Goal: Transaction & Acquisition: Purchase product/service

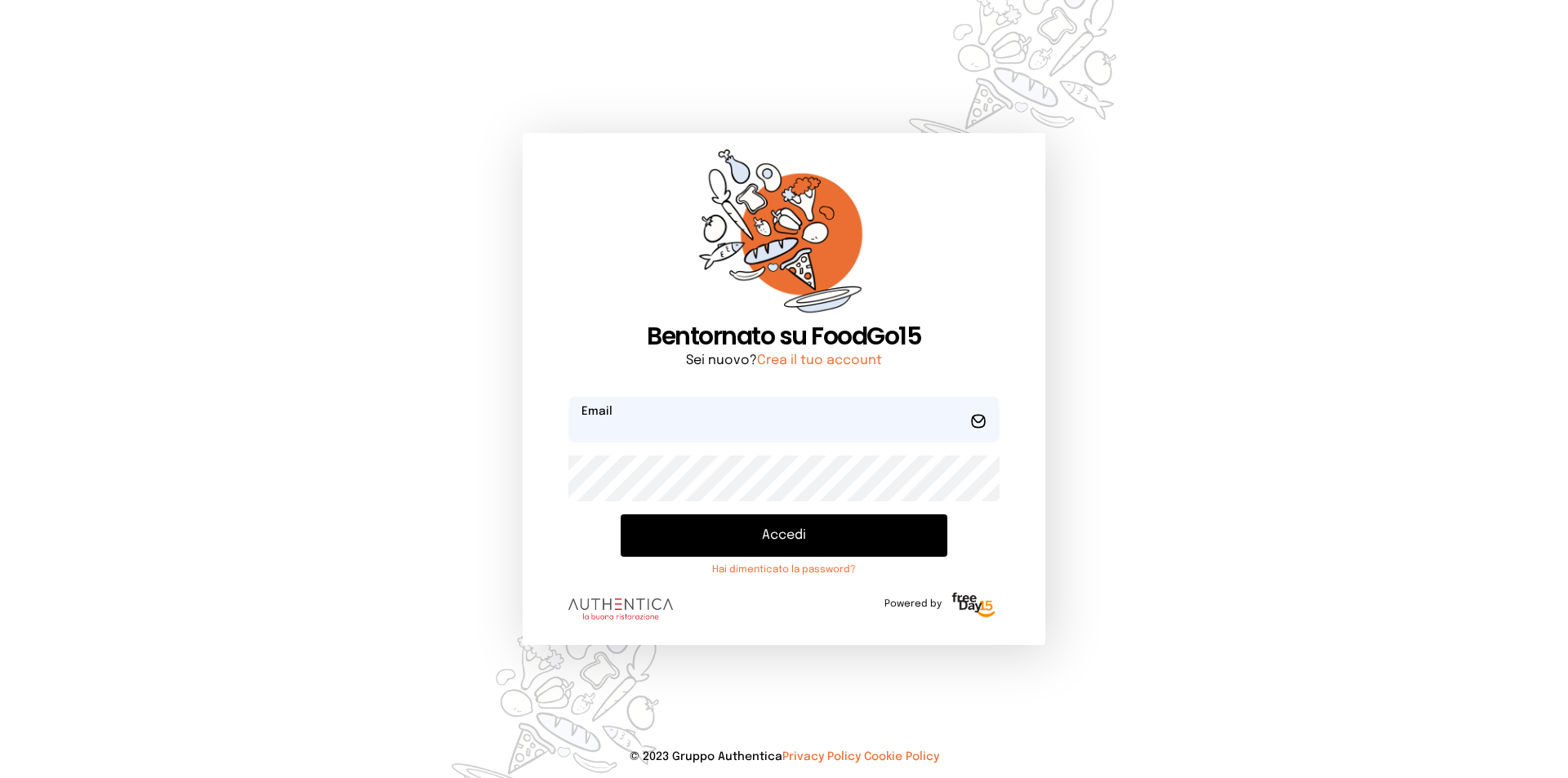
type input "**********"
click at [815, 542] on button "Accedi" at bounding box center [784, 535] width 326 height 42
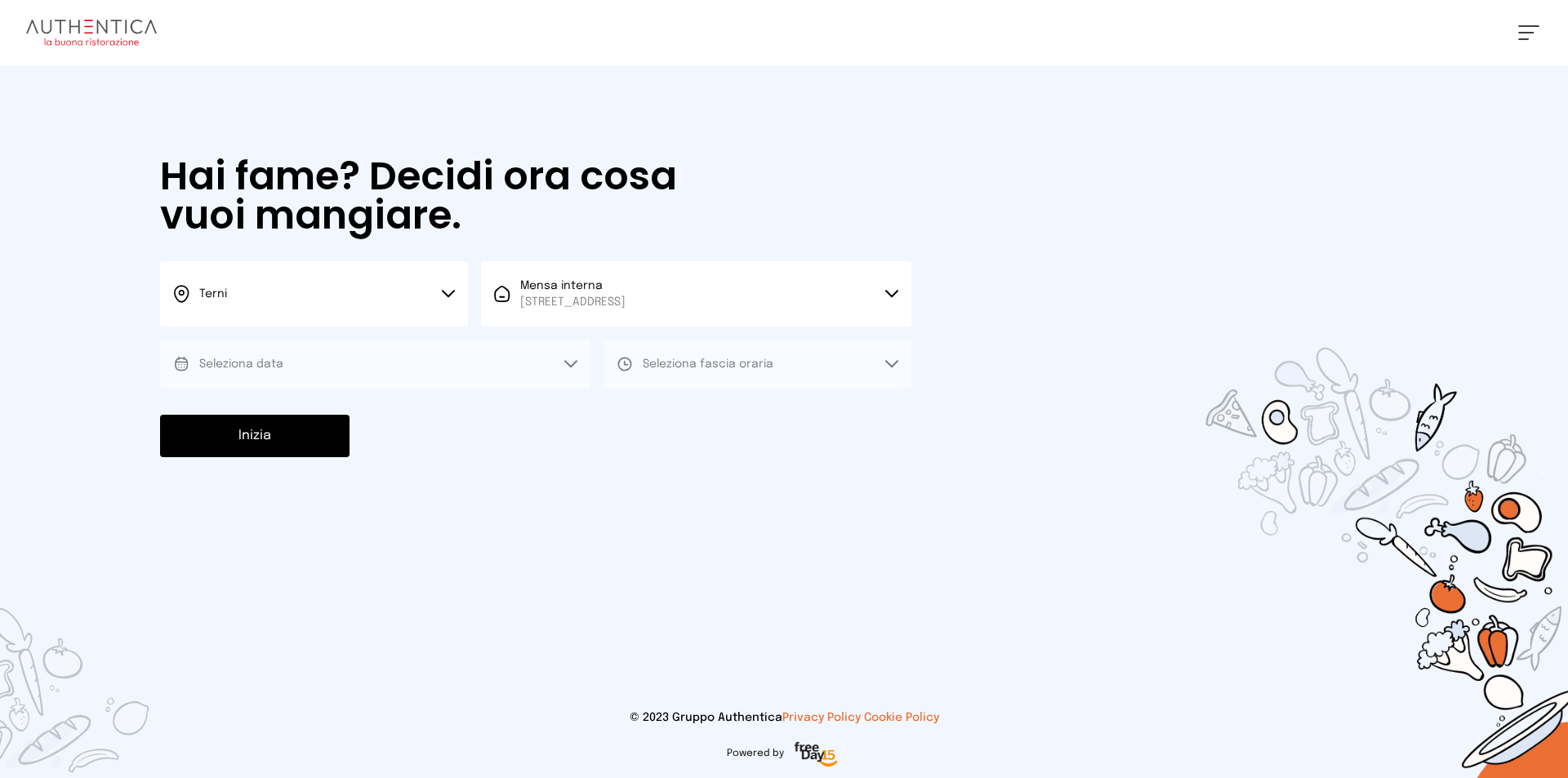
click at [553, 367] on button "Seleziona data" at bounding box center [375, 364] width 430 height 49
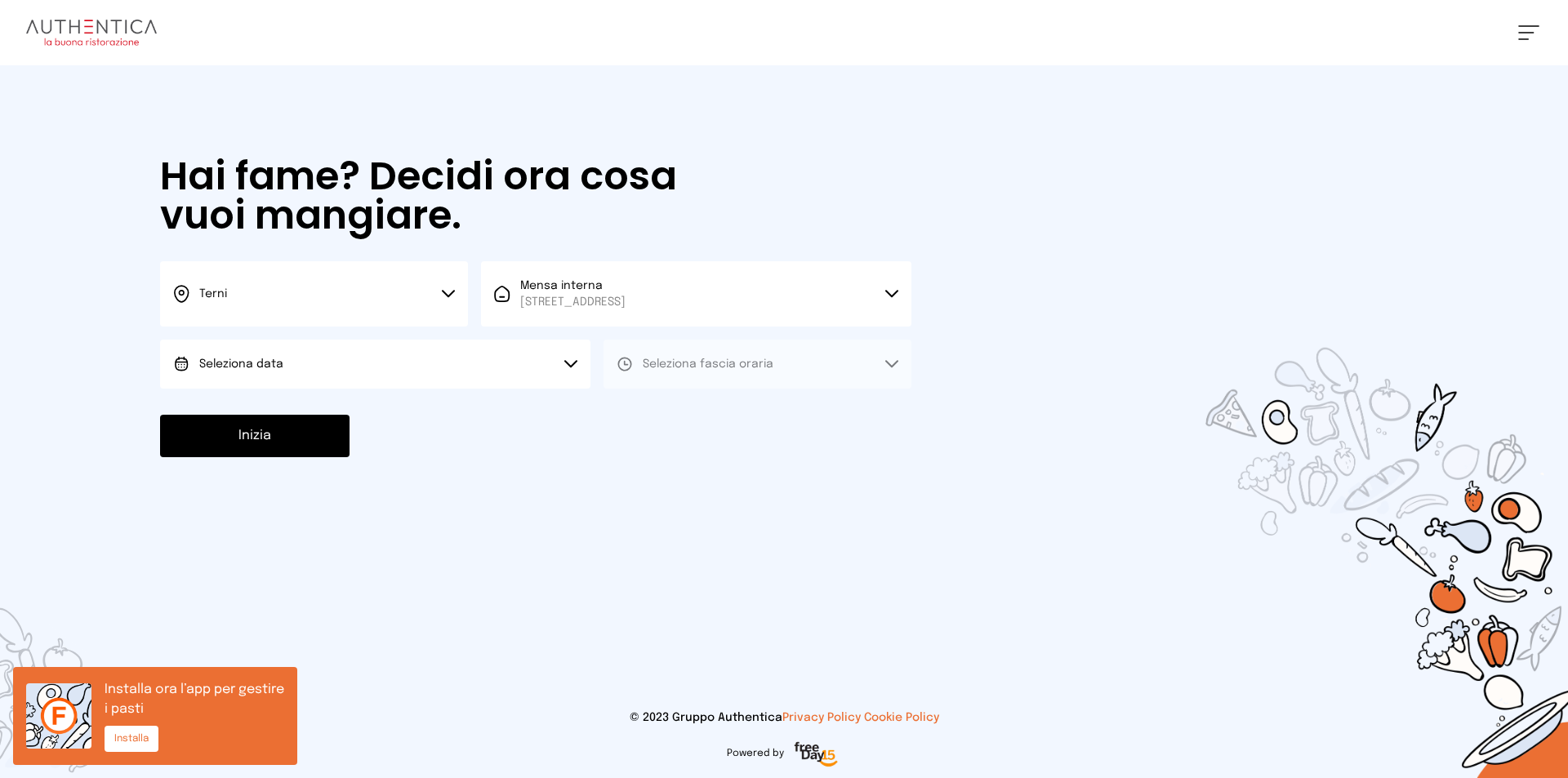
click at [380, 365] on button "Seleziona data" at bounding box center [375, 364] width 430 height 49
click at [351, 409] on li "[DATE], [DATE]" at bounding box center [375, 410] width 430 height 42
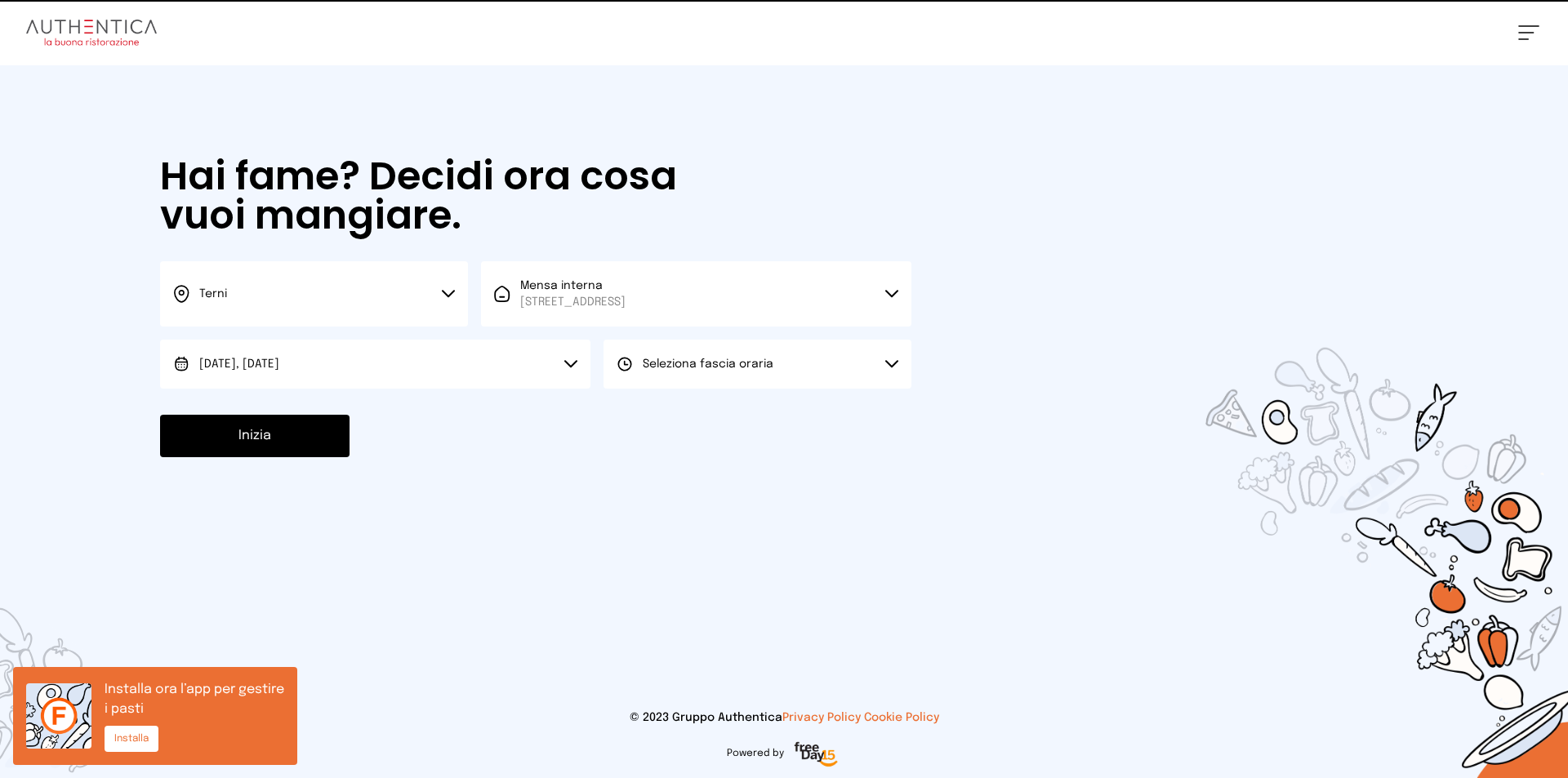
click at [605, 372] on button "Seleziona fascia oraria" at bounding box center [757, 364] width 308 height 49
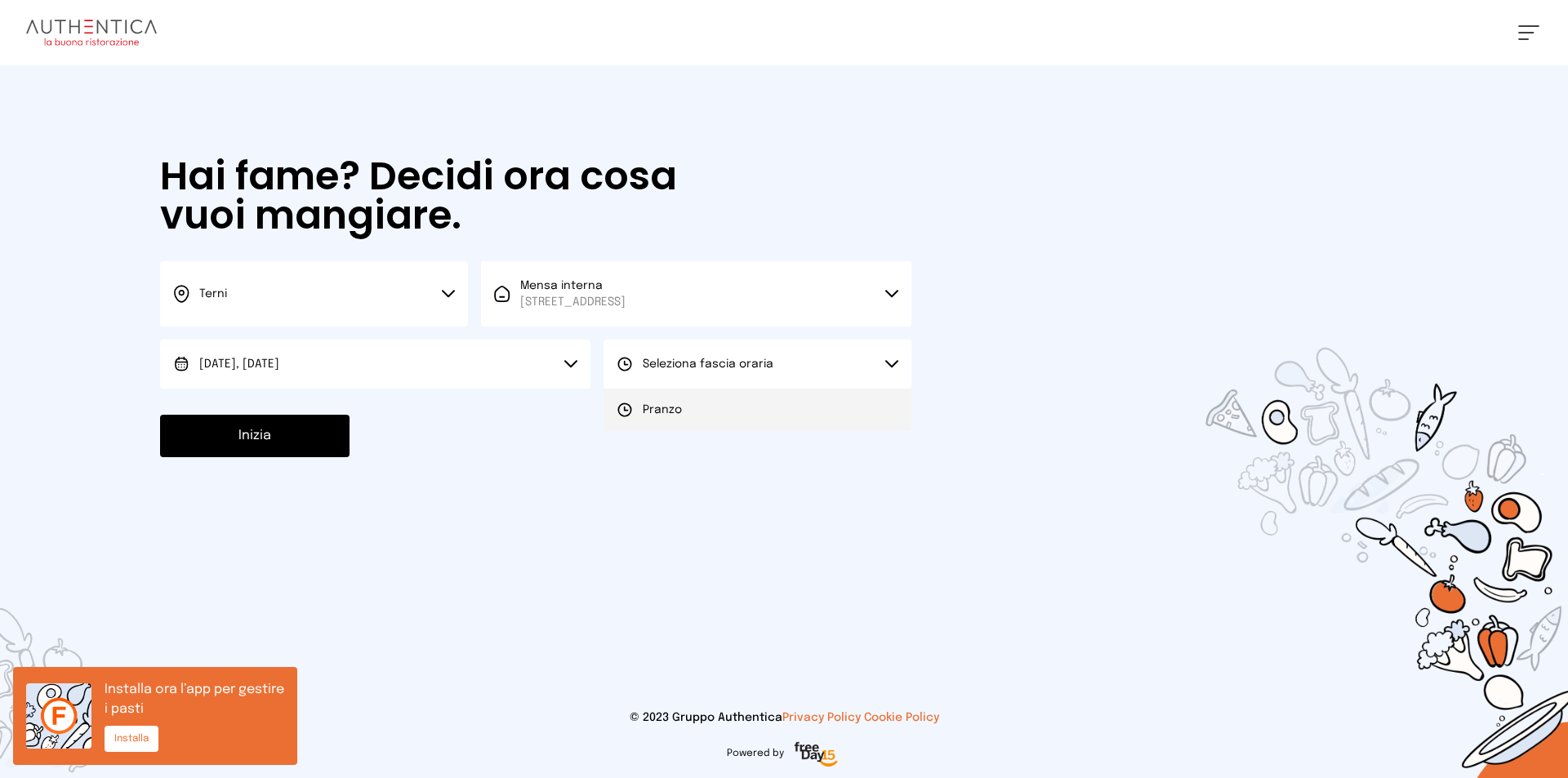
click at [612, 405] on li "Pranzo" at bounding box center [757, 410] width 308 height 42
click at [272, 449] on button "Inizia" at bounding box center [254, 436] width 189 height 42
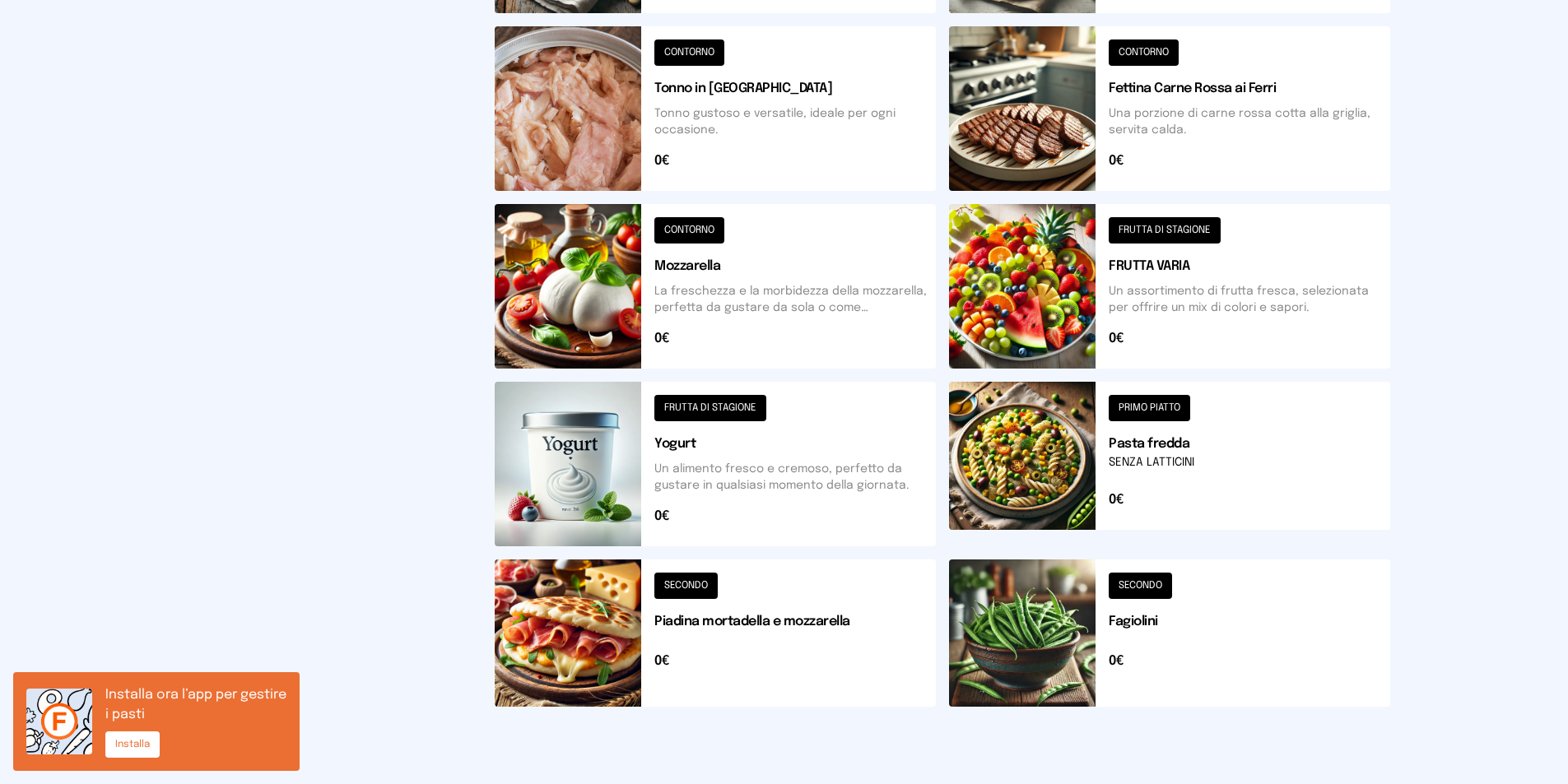
scroll to position [561, 0]
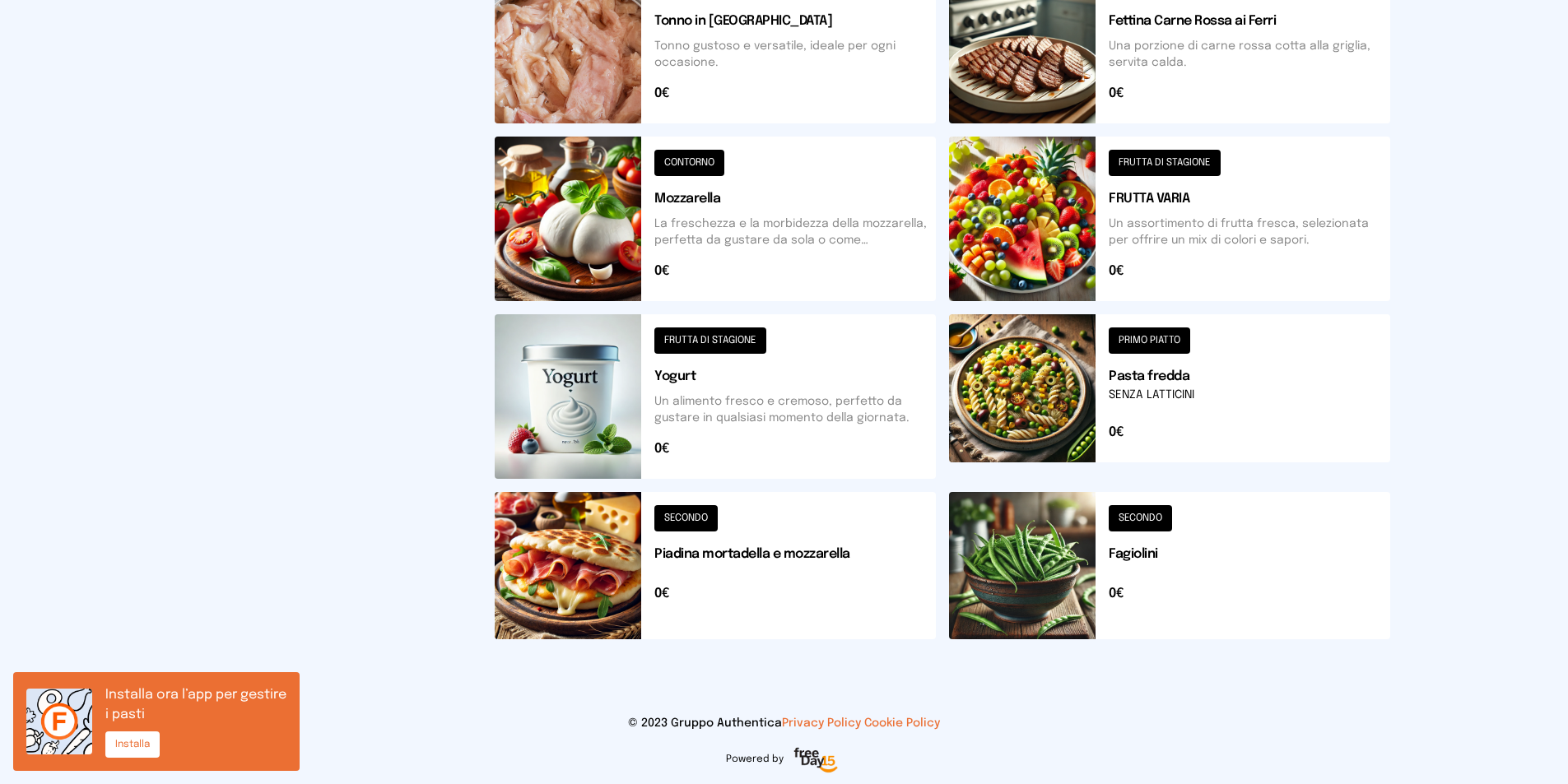
click at [759, 527] on button at bounding box center [715, 565] width 441 height 147
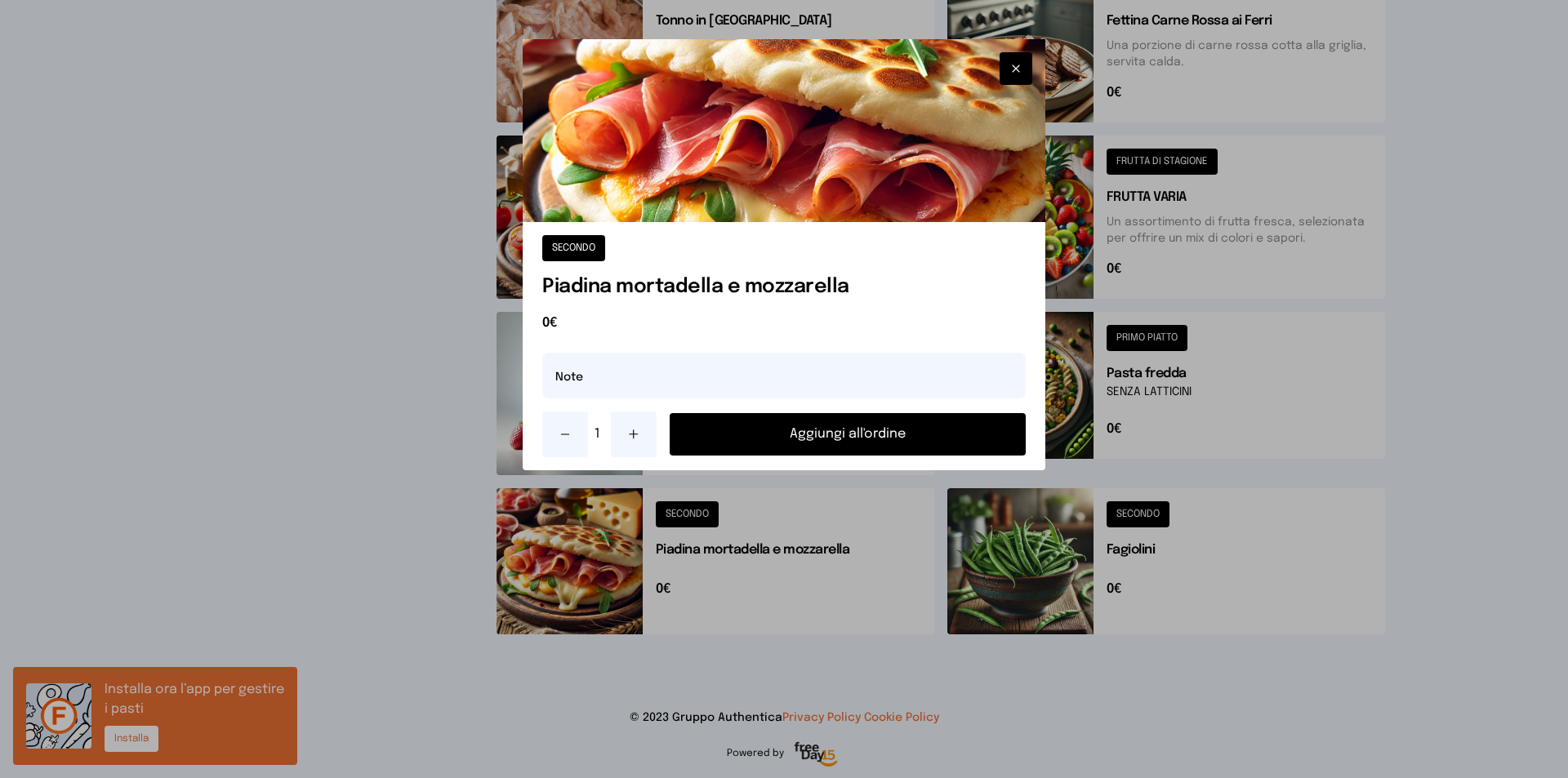
click at [635, 432] on icon at bounding box center [633, 434] width 13 height 13
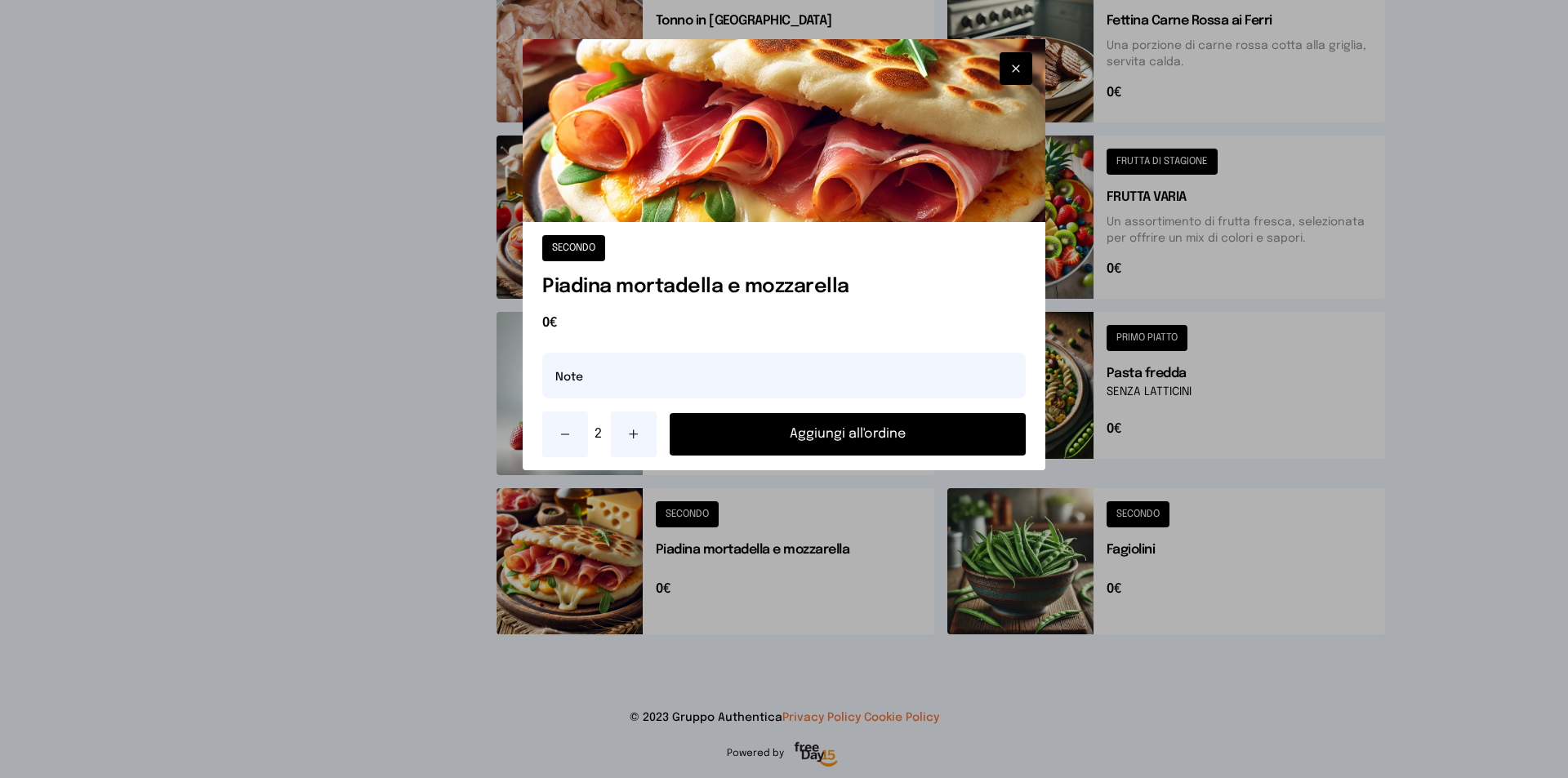
click at [565, 428] on icon at bounding box center [565, 434] width 13 height 13
click at [791, 428] on button "Aggiungi all'ordine" at bounding box center [847, 434] width 356 height 42
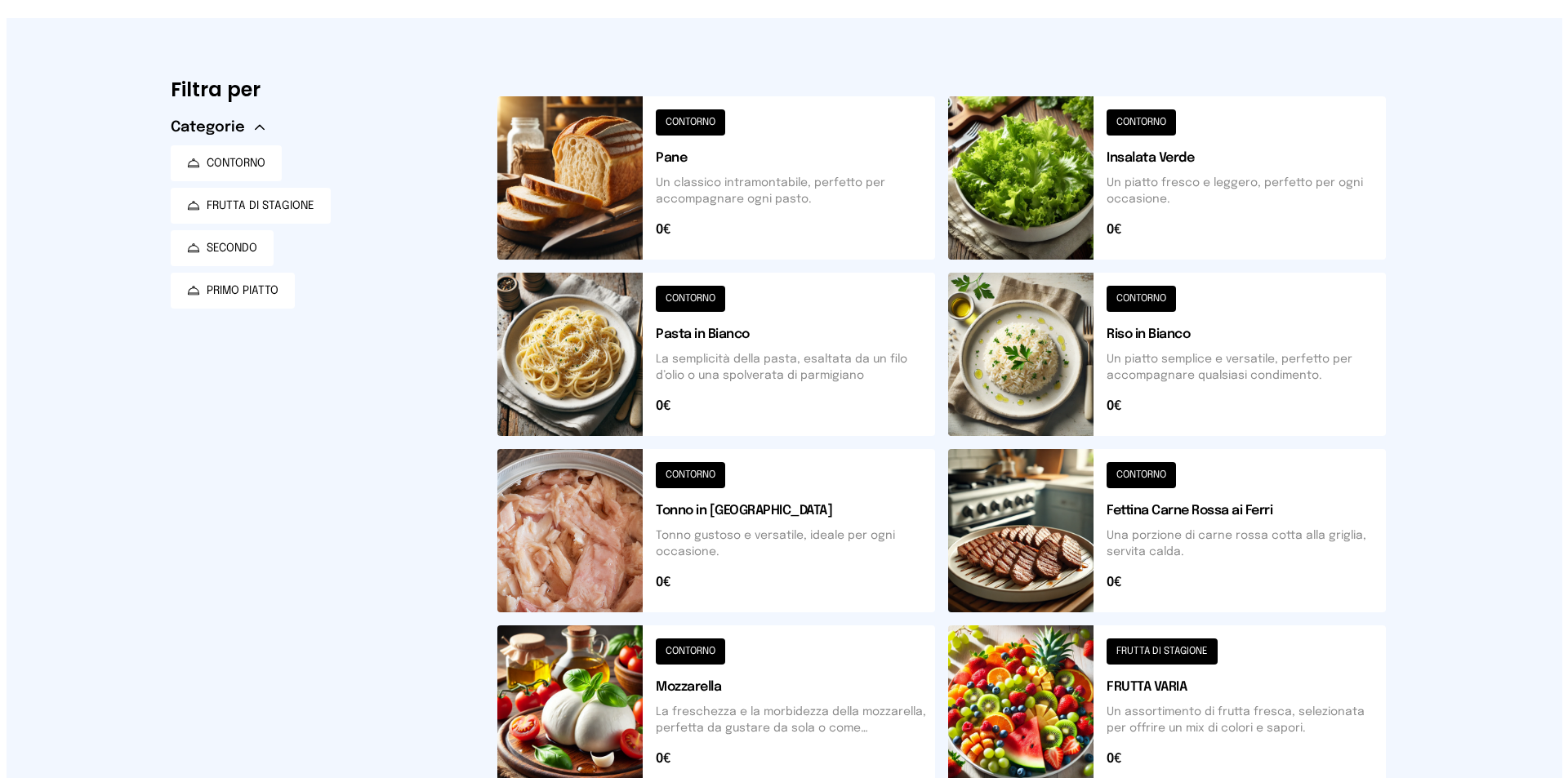
scroll to position [0, 0]
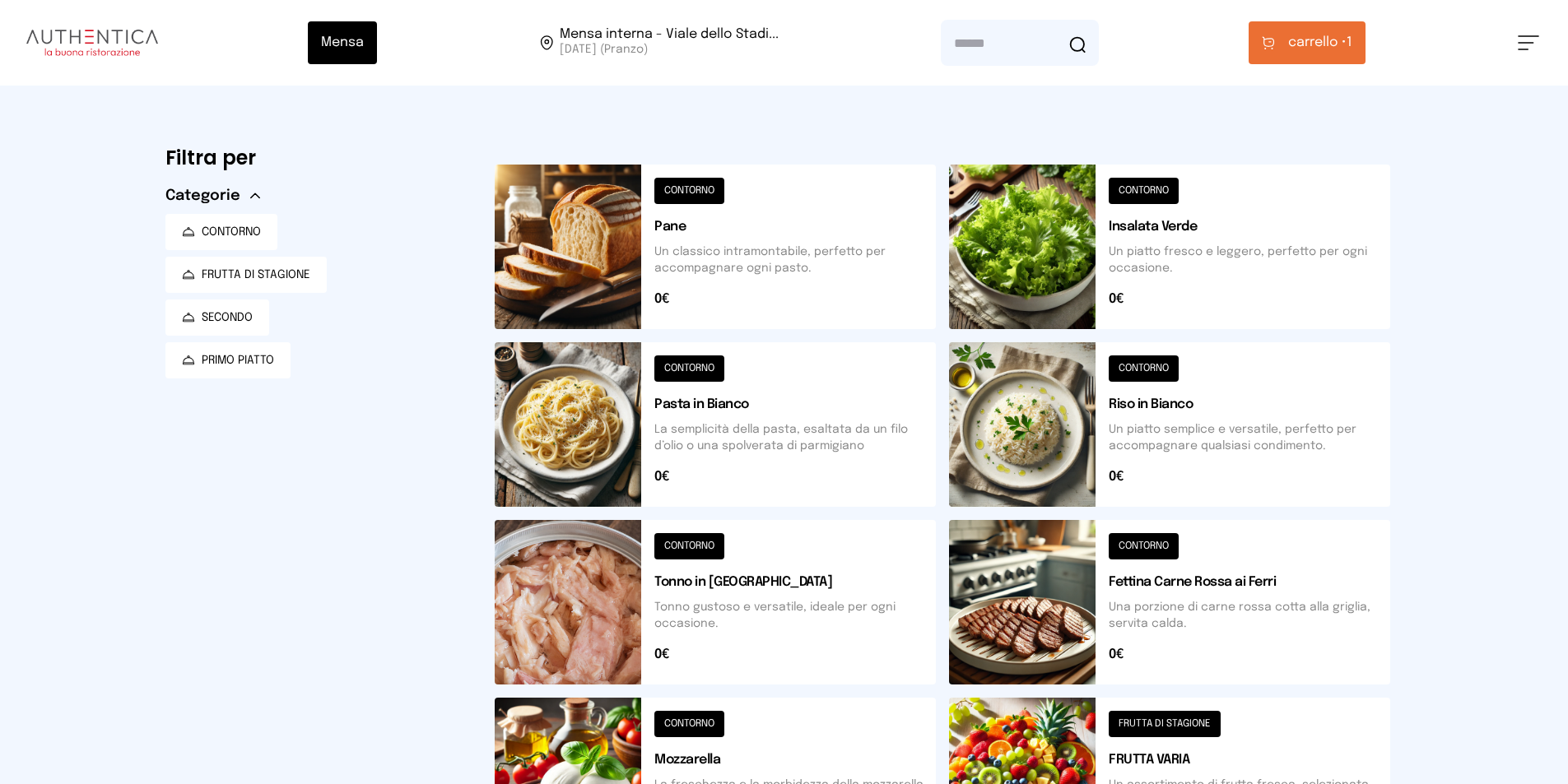
click at [1322, 42] on span "carrello •" at bounding box center [1317, 43] width 59 height 19
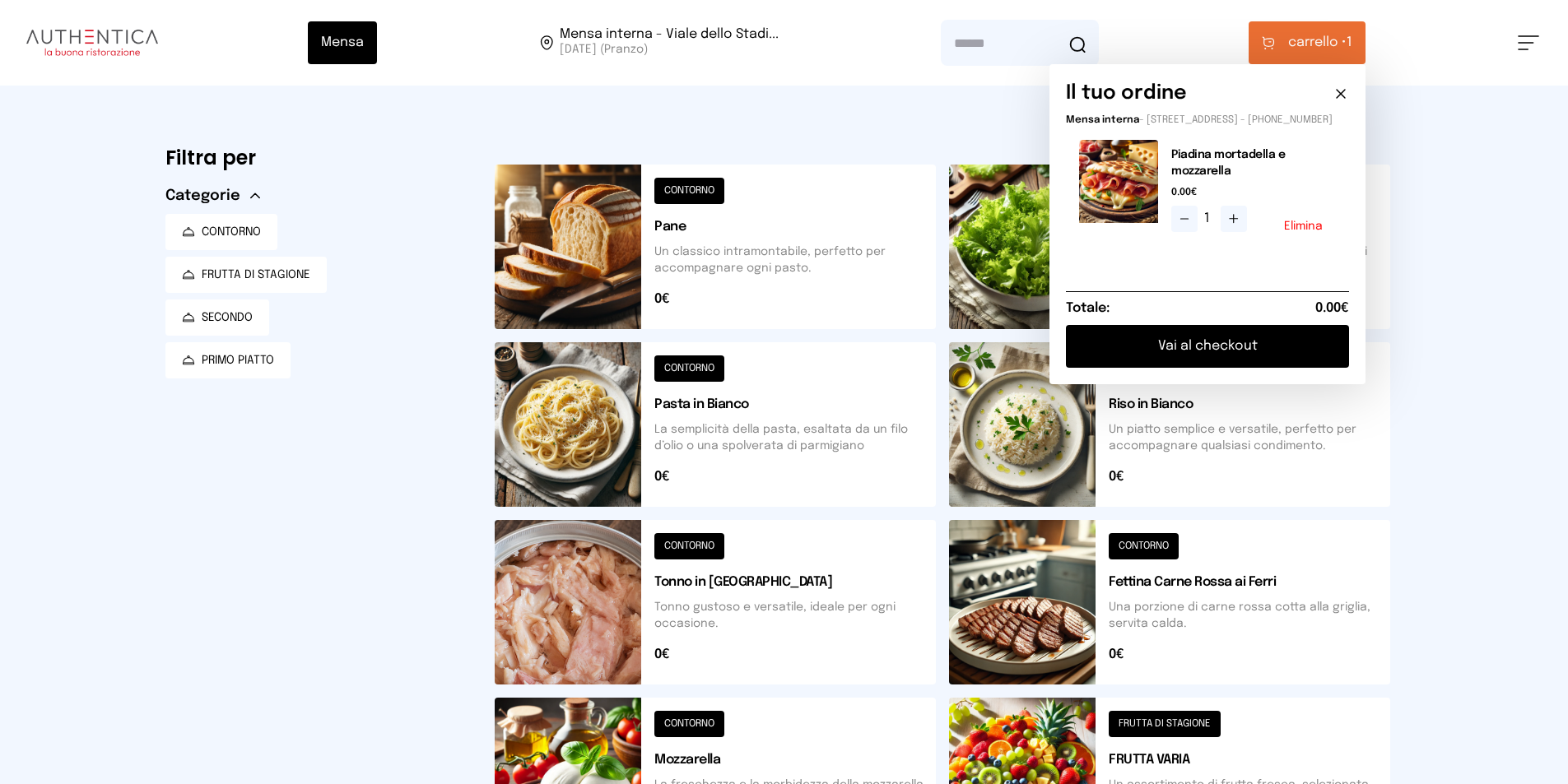
click at [1283, 361] on button "Vai al checkout" at bounding box center [1206, 346] width 283 height 43
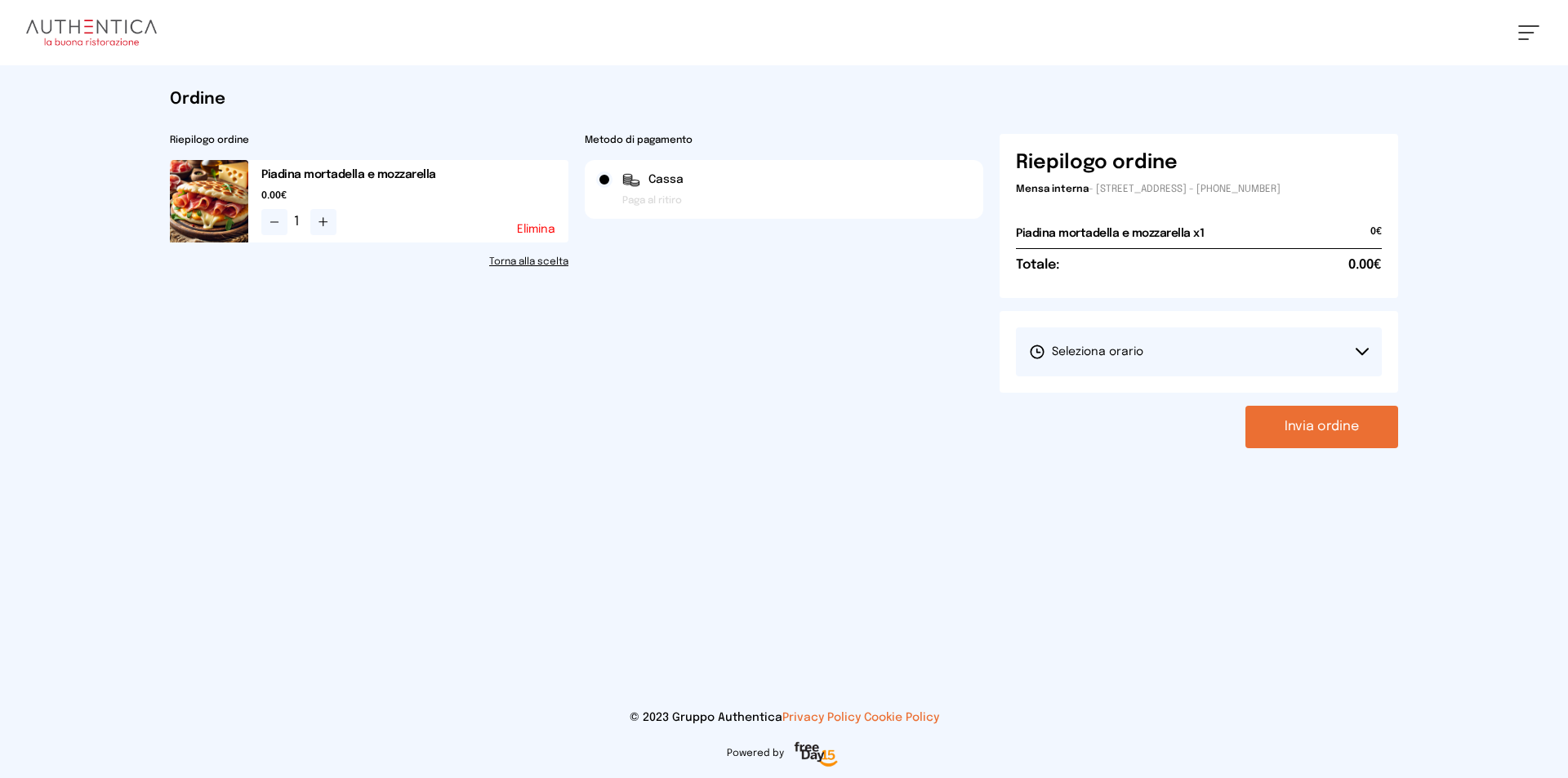
click at [1319, 360] on button "Seleziona orario" at bounding box center [1199, 352] width 366 height 49
click at [1100, 402] on span "1° Turno (13:00 - 15:00)" at bounding box center [1090, 397] width 123 height 17
click at [1316, 403] on div "Riepilogo ordine Mensa interna - [STREET_ADDRESS] - [PHONE_NUMBER] Piadina mort…" at bounding box center [1199, 290] width 398 height 314
click at [1309, 439] on button "Invia ordine" at bounding box center [1322, 426] width 153 height 42
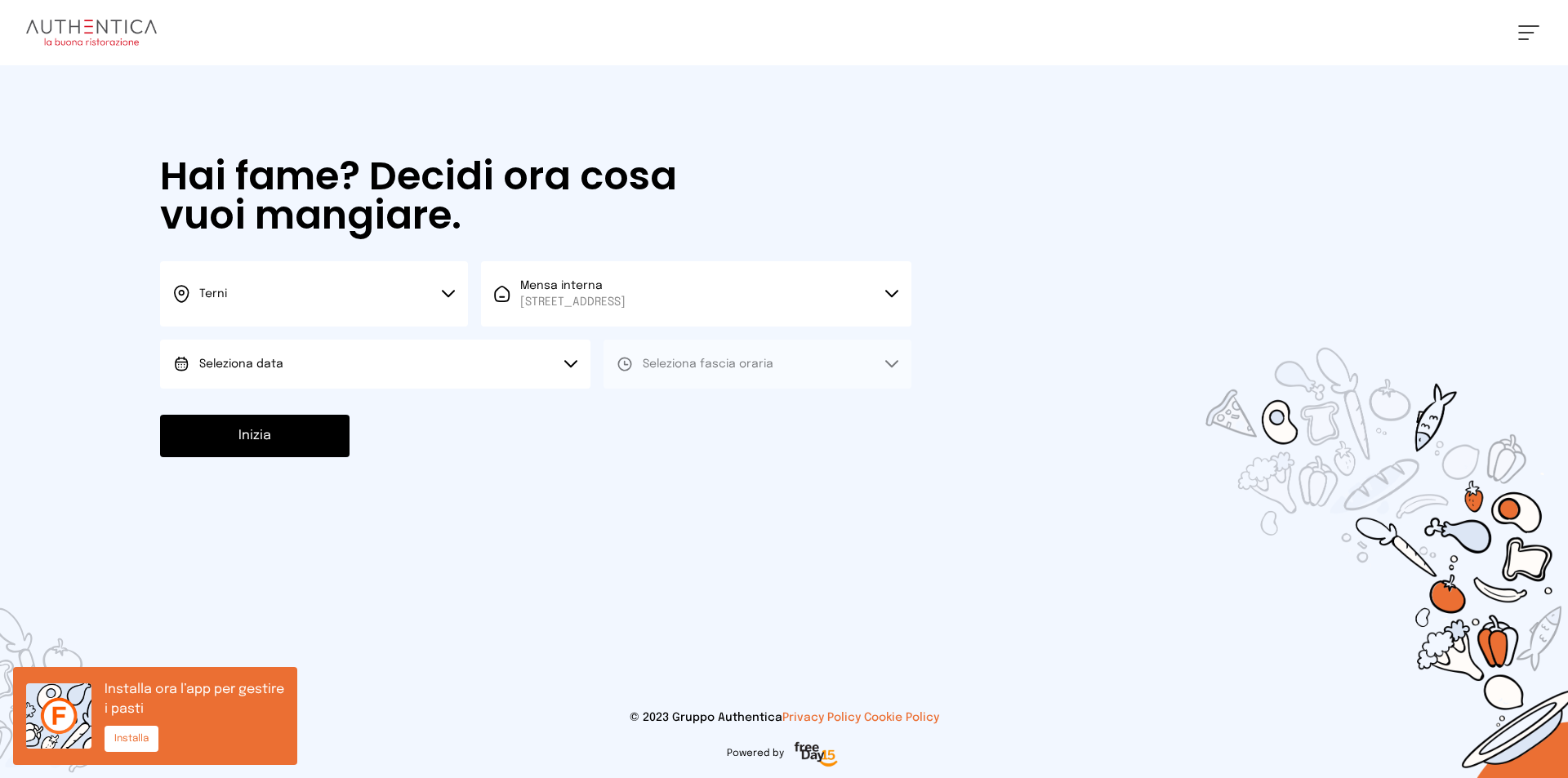
click at [450, 341] on button "Seleziona data" at bounding box center [375, 364] width 430 height 49
click at [425, 417] on li "[DATE], [DATE]" at bounding box center [375, 410] width 430 height 42
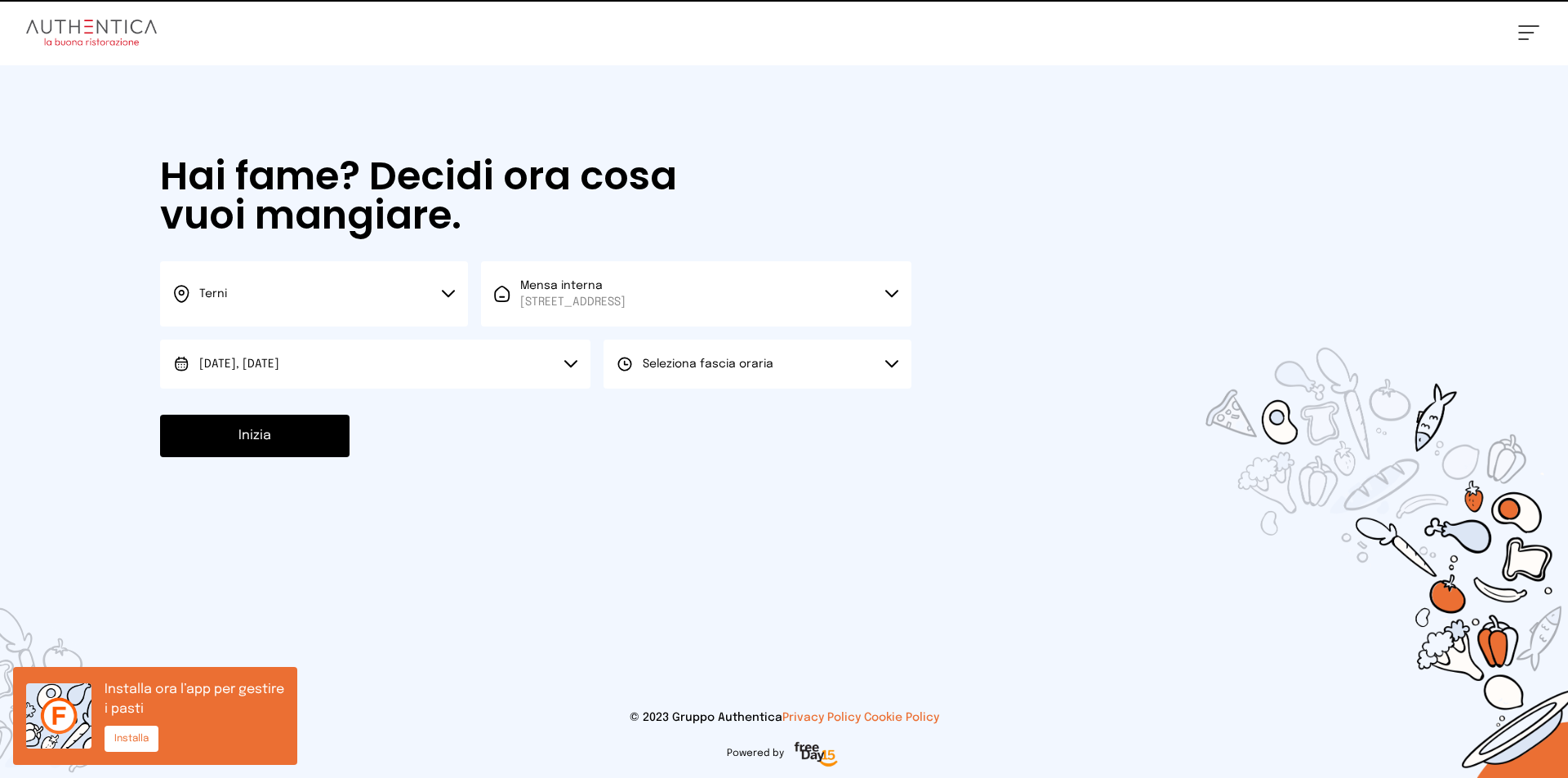
click at [686, 382] on button "Seleziona fascia oraria" at bounding box center [757, 364] width 308 height 49
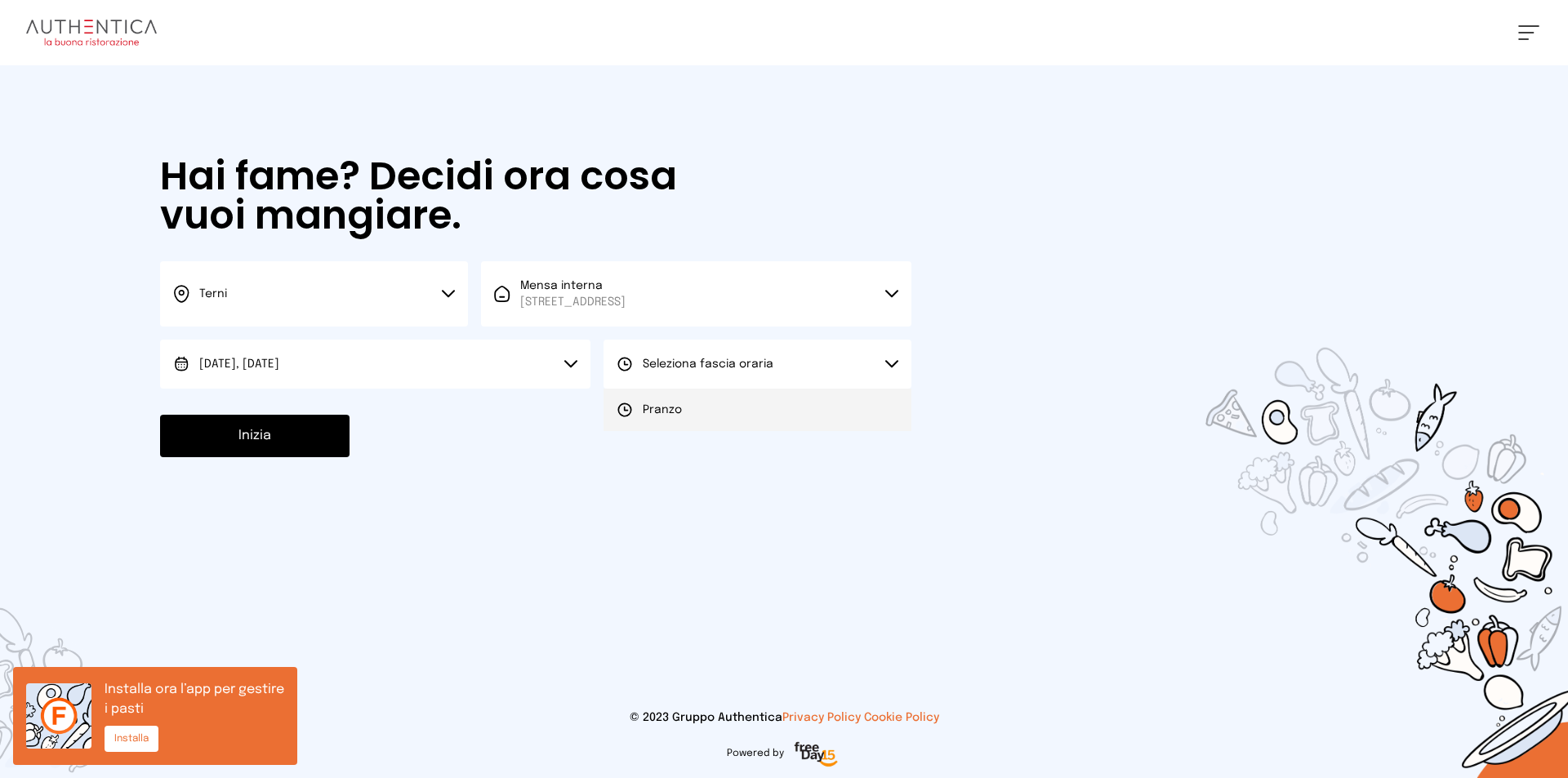
click at [675, 403] on span "Pranzo" at bounding box center [662, 410] width 40 height 17
click at [333, 425] on button "Inizia" at bounding box center [254, 436] width 189 height 42
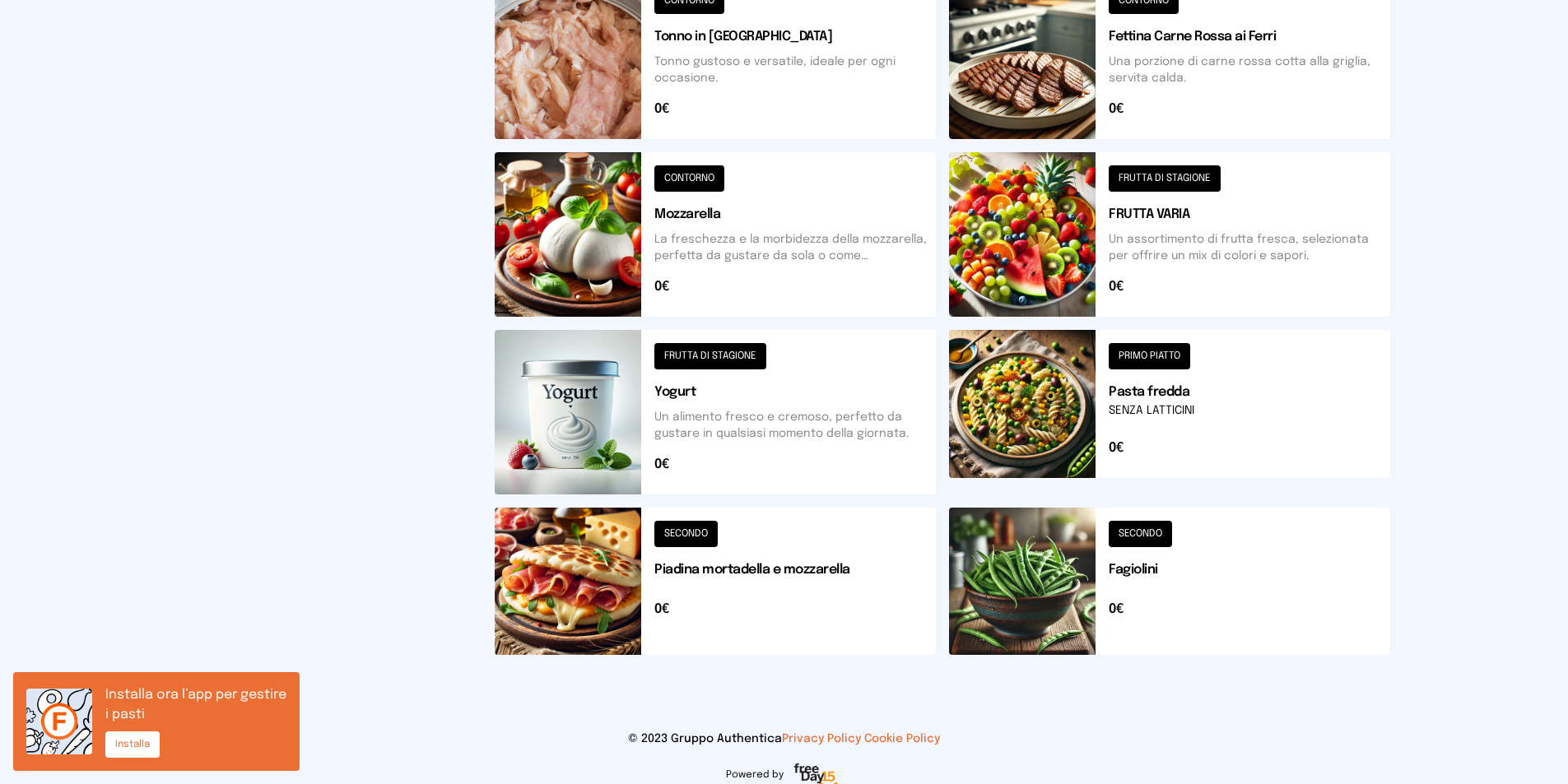
scroll to position [561, 0]
